Goal: Navigation & Orientation: Find specific page/section

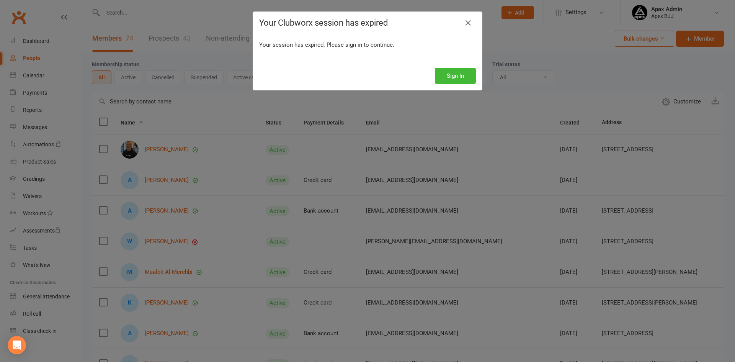
select select "100"
click at [462, 73] on button "Sign In" at bounding box center [455, 76] width 41 height 16
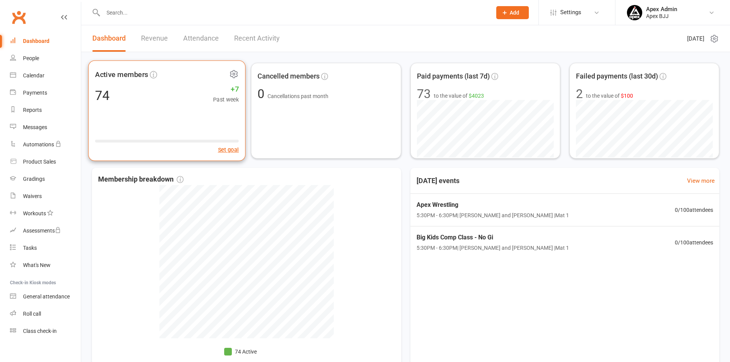
click at [108, 95] on div "74" at bounding box center [102, 95] width 15 height 13
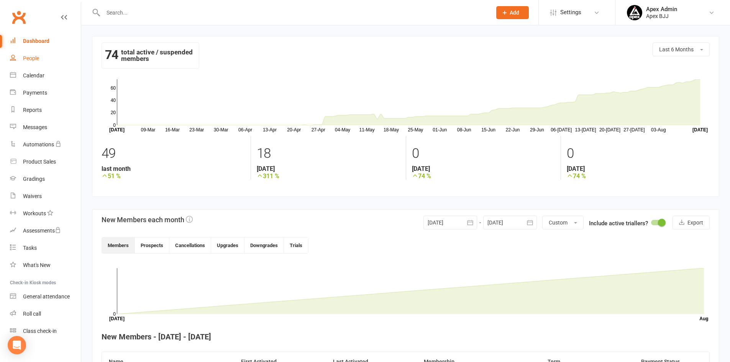
click at [36, 57] on div "People" at bounding box center [31, 58] width 16 height 6
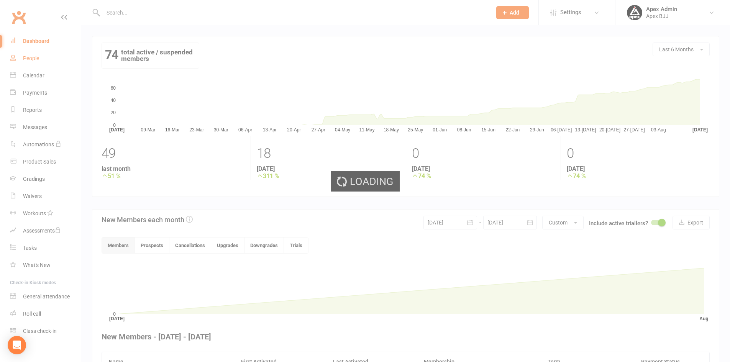
select select "100"
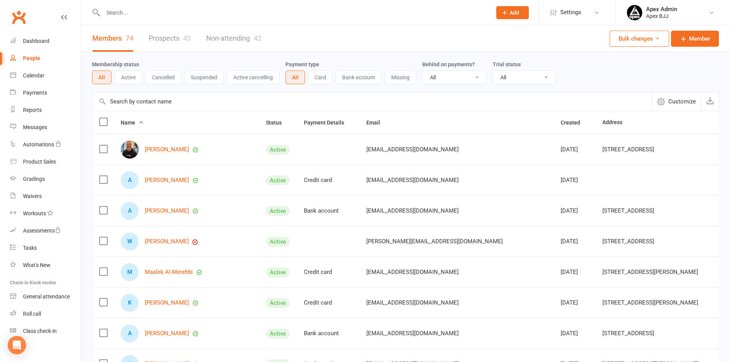
click at [165, 33] on link "Prospects 43" at bounding box center [170, 38] width 42 height 26
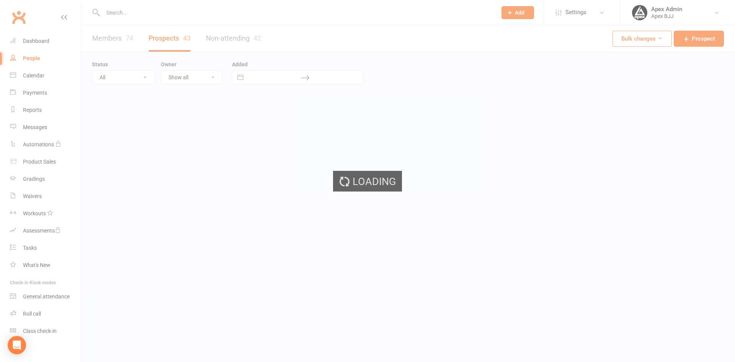
select select "100"
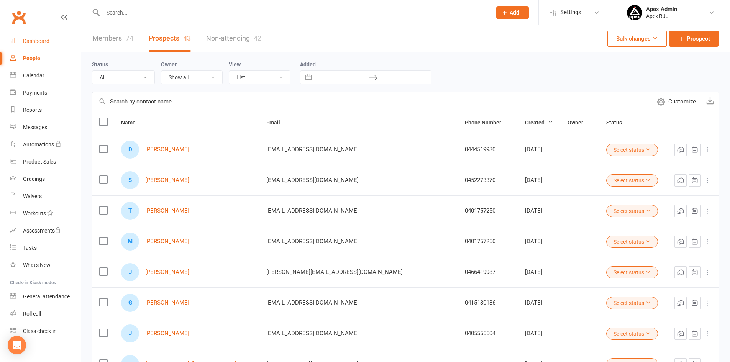
click at [28, 43] on div "Dashboard" at bounding box center [36, 41] width 26 height 6
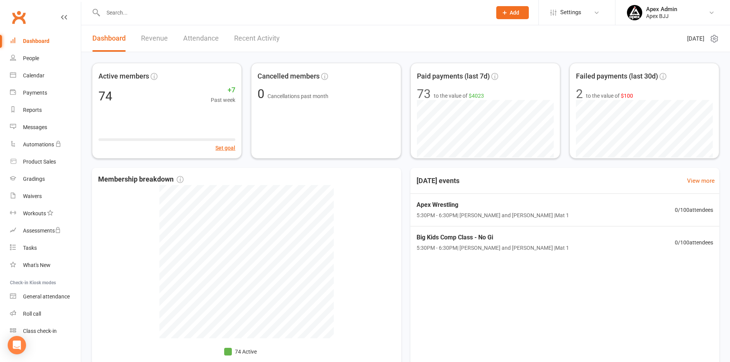
click at [144, 39] on link "Revenue" at bounding box center [154, 38] width 27 height 26
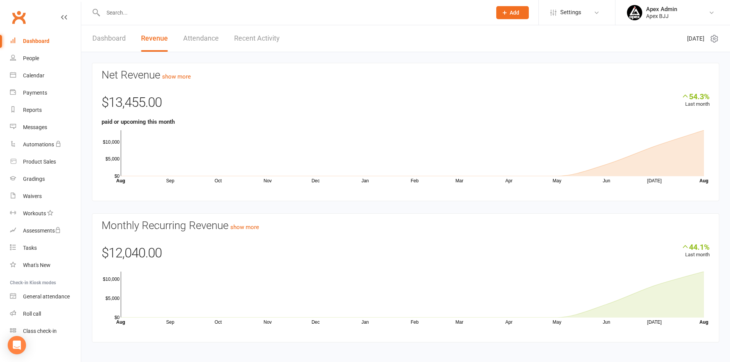
click at [189, 42] on link "Attendance" at bounding box center [201, 38] width 36 height 26
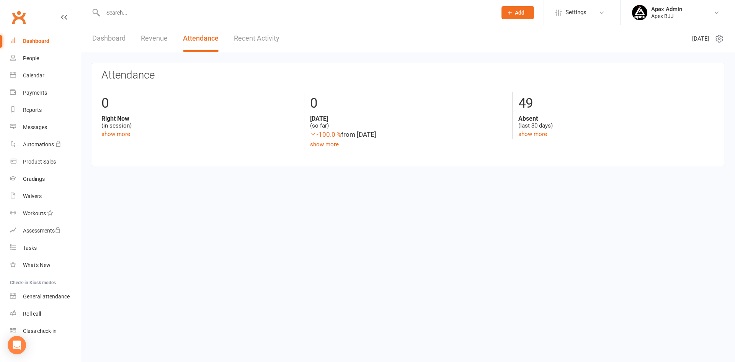
click at [265, 39] on link "Recent Activity" at bounding box center [257, 38] width 46 height 26
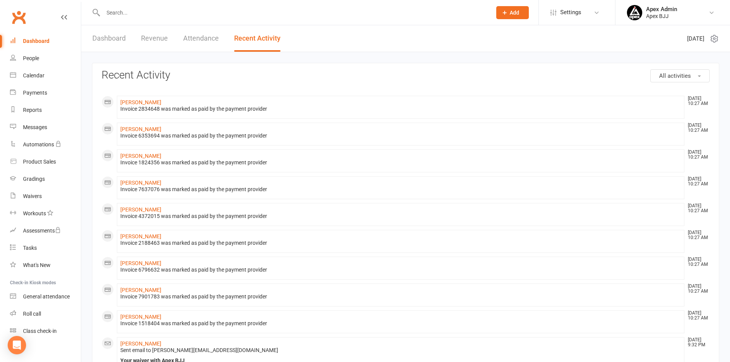
click at [104, 41] on link "Dashboard" at bounding box center [108, 38] width 33 height 26
